Goal: Transaction & Acquisition: Purchase product/service

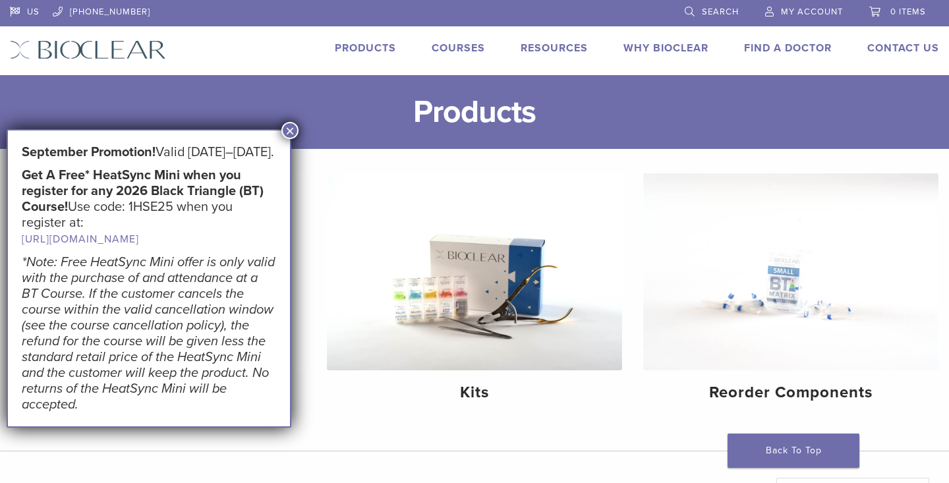
click at [290, 127] on button "×" at bounding box center [289, 130] width 17 height 17
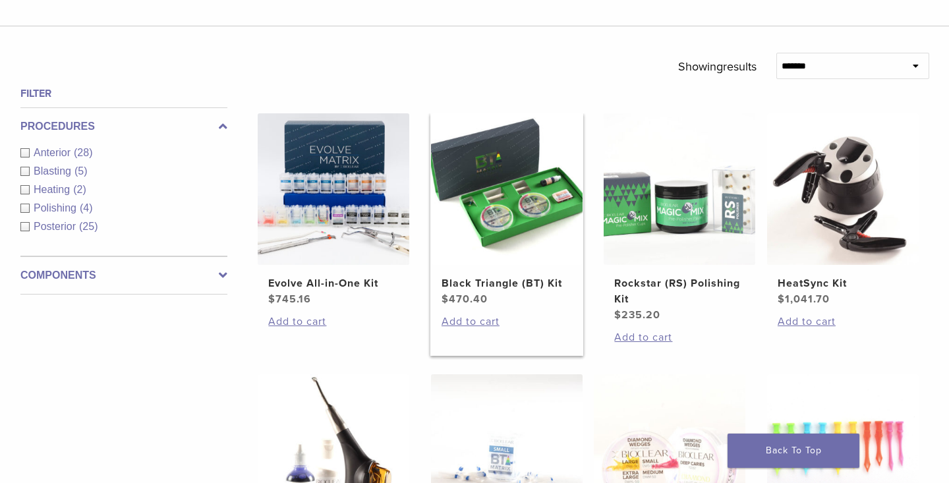
scroll to position [427, 0]
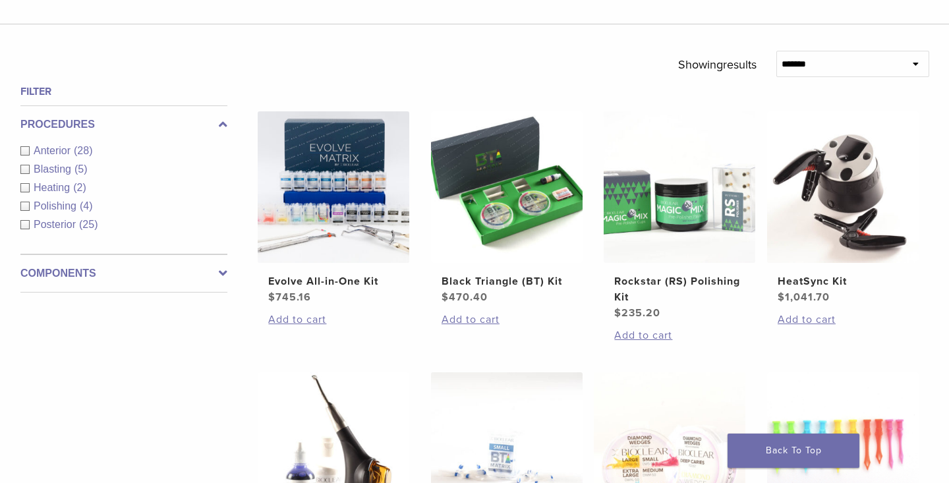
click at [80, 170] on span "(5)" at bounding box center [80, 168] width 13 height 11
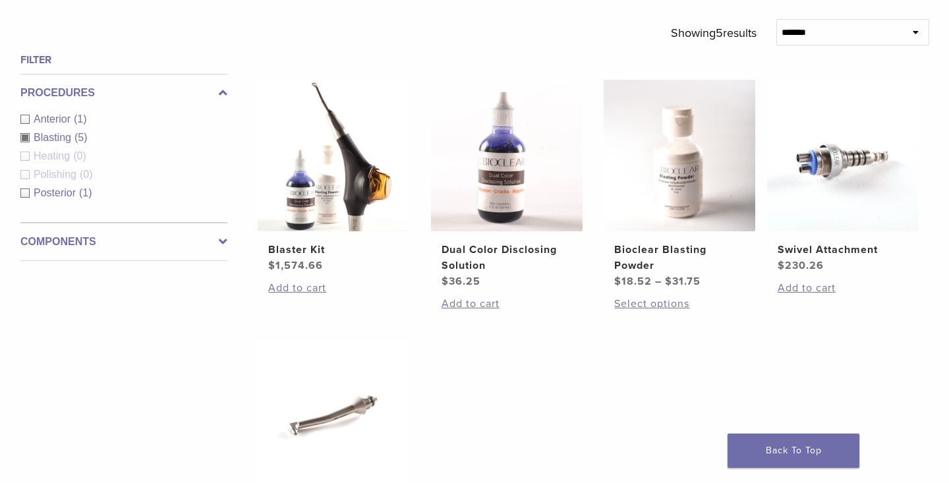
scroll to position [440, 0]
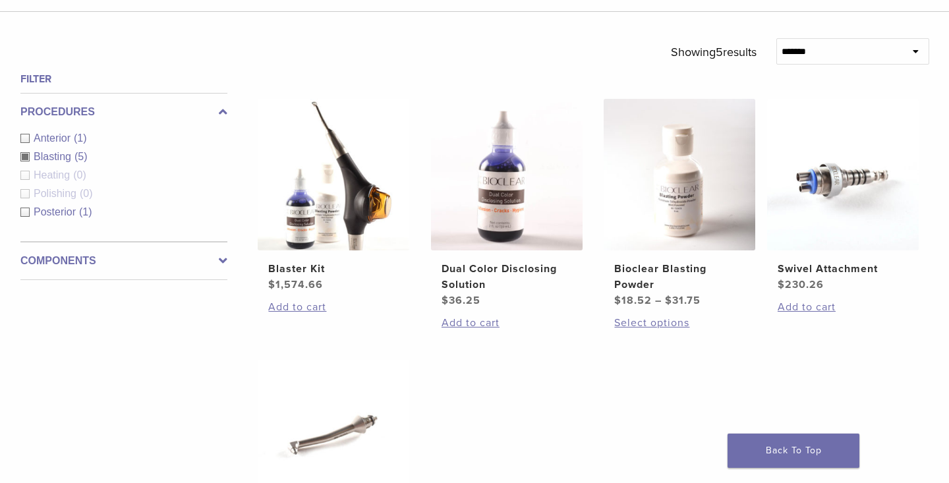
click at [55, 156] on span "Blasting" at bounding box center [54, 156] width 41 height 11
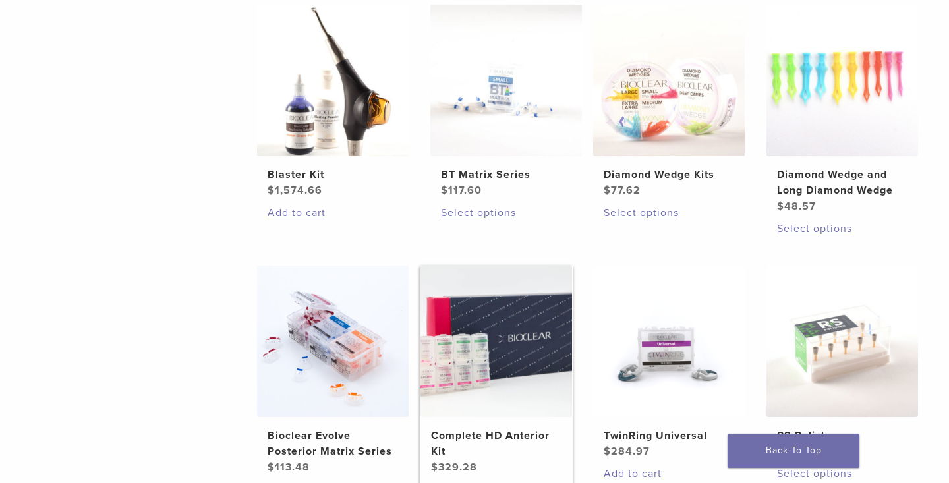
scroll to position [796, 1]
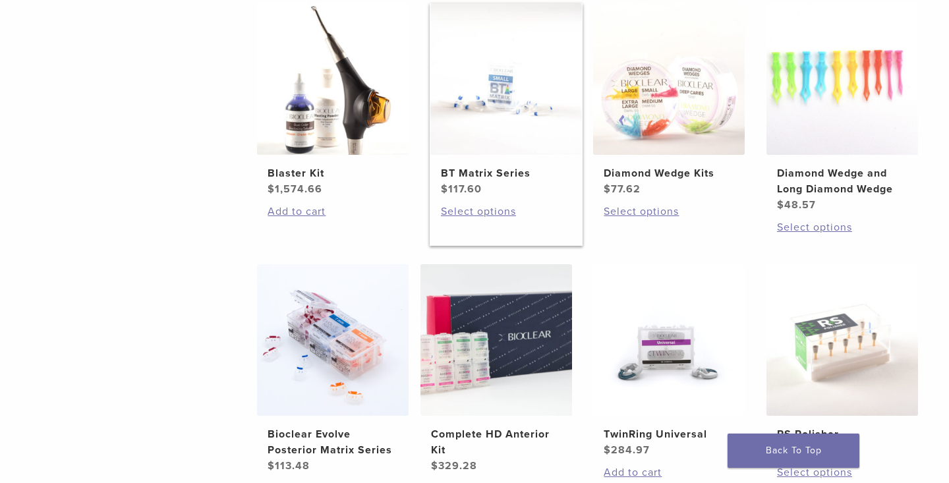
click at [507, 112] on img at bounding box center [506, 79] width 152 height 152
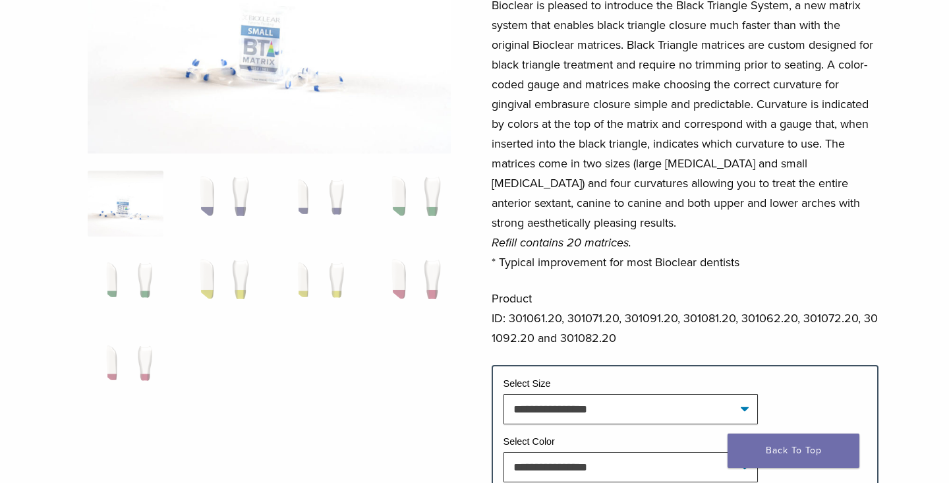
scroll to position [212, 0]
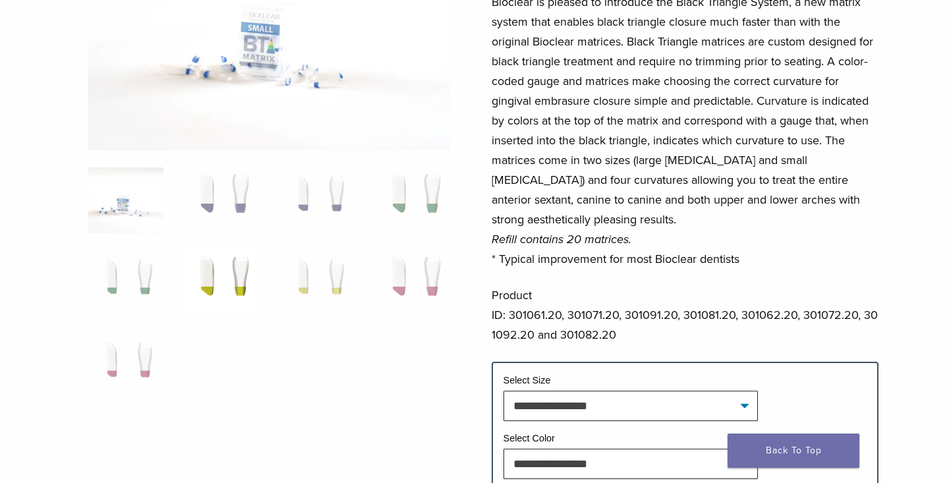
click at [244, 276] on img at bounding box center [221, 283] width 76 height 66
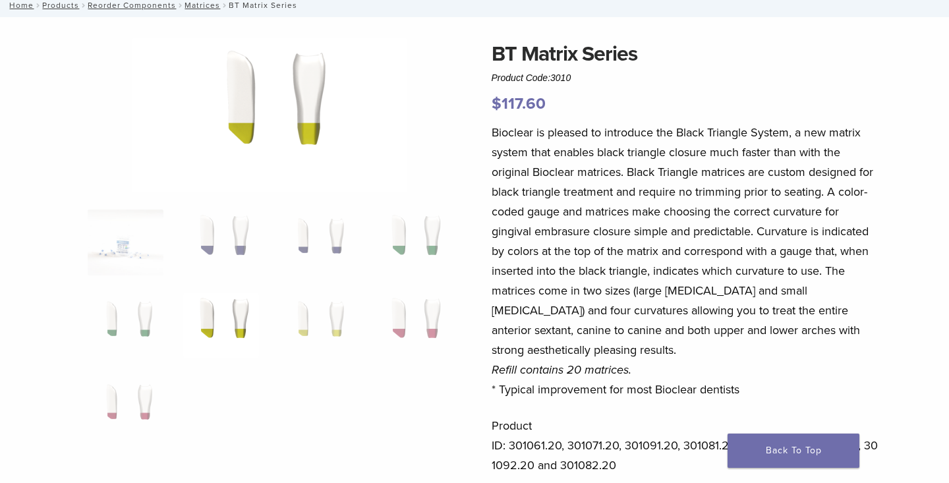
scroll to position [11, 0]
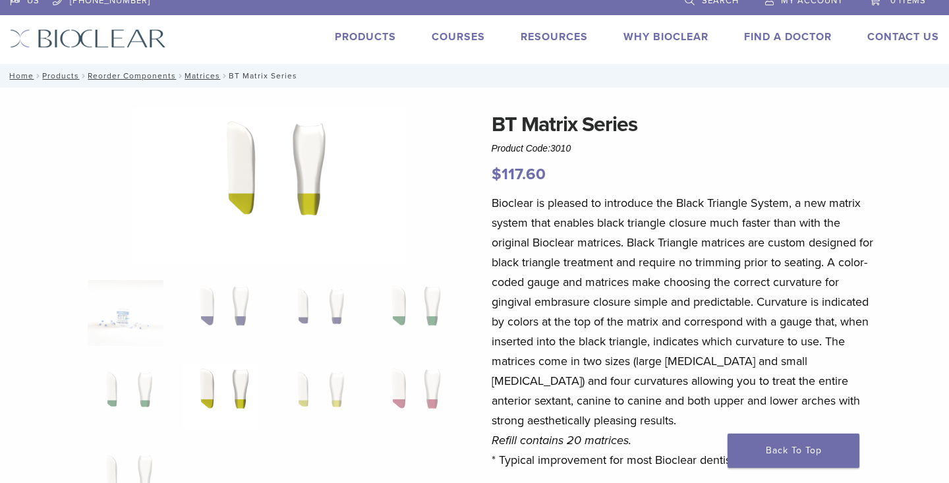
click at [254, 356] on ol at bounding box center [269, 404] width 383 height 249
click at [236, 322] on img at bounding box center [221, 313] width 76 height 66
click at [310, 300] on img at bounding box center [317, 313] width 76 height 66
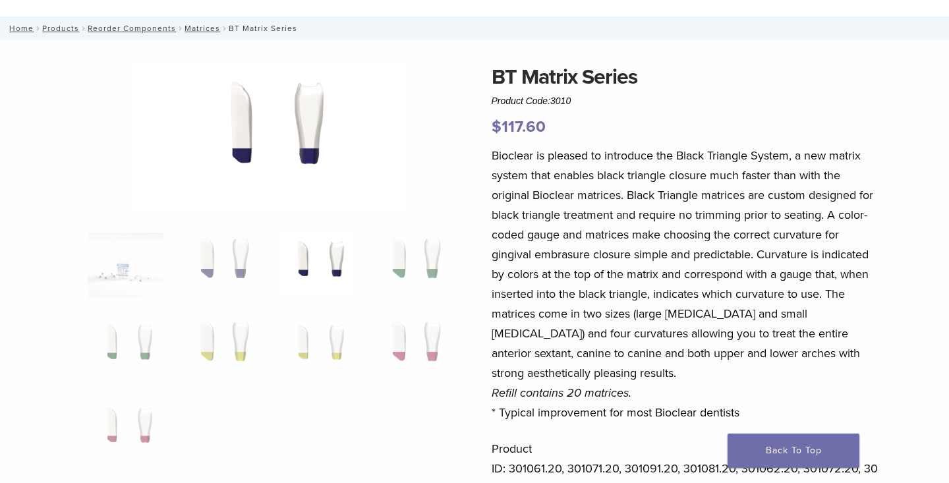
scroll to position [63, 0]
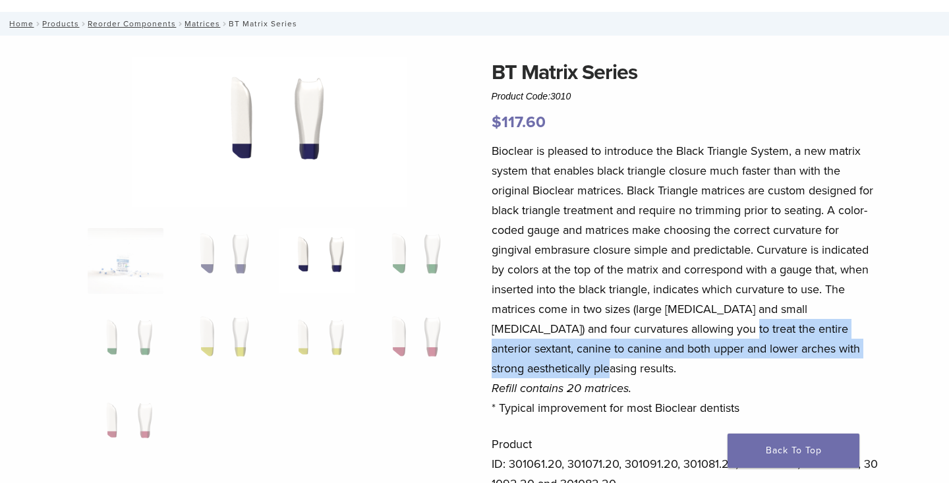
drag, startPoint x: 685, startPoint y: 330, endPoint x: 689, endPoint y: 362, distance: 31.8
click at [689, 362] on p "Bioclear is pleased to introduce the Black Triangle System, a new matrix system…" at bounding box center [685, 279] width 387 height 277
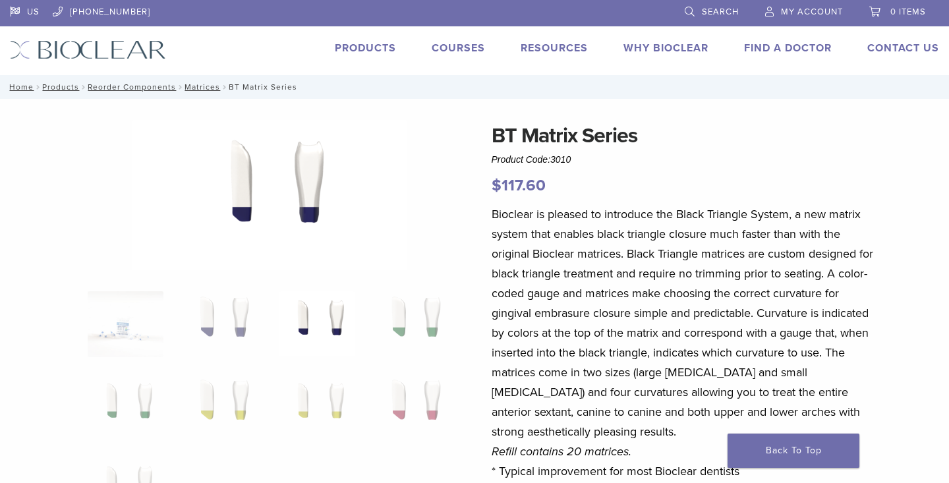
scroll to position [0, 0]
